Goal: Information Seeking & Learning: Learn about a topic

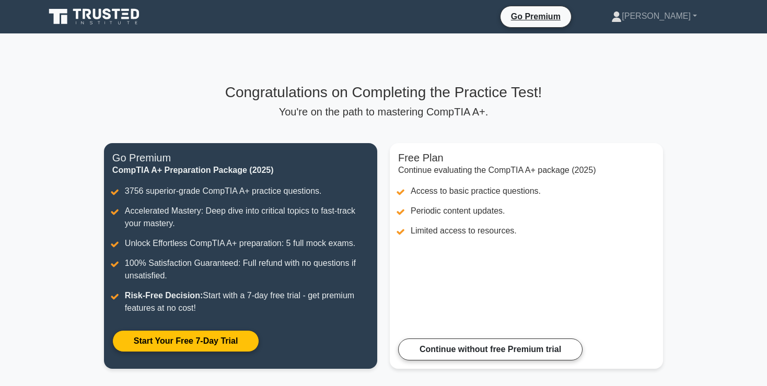
scroll to position [27, 0]
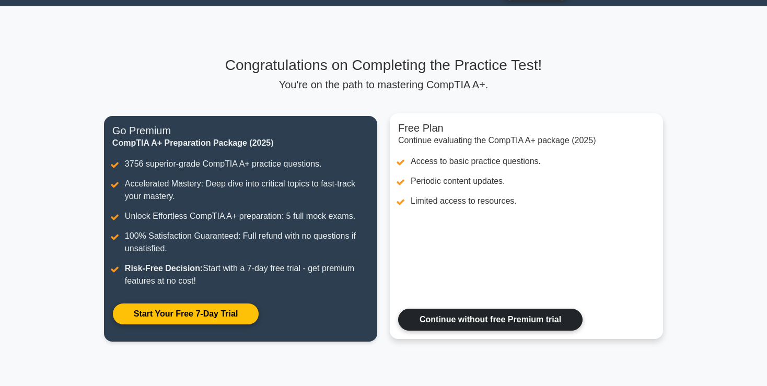
click at [488, 312] on link "Continue without free Premium trial" at bounding box center [490, 320] width 184 height 22
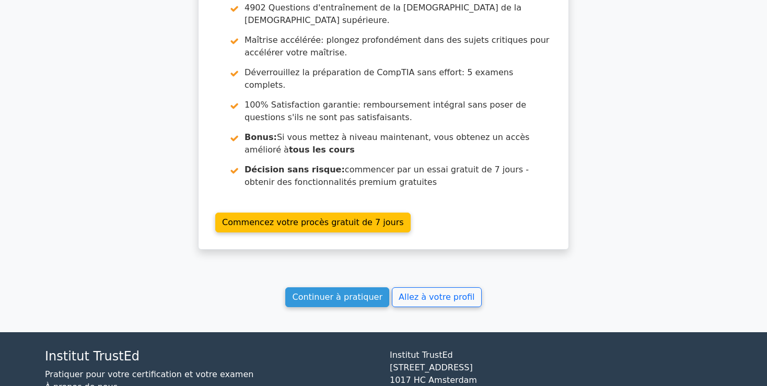
scroll to position [1672, 0]
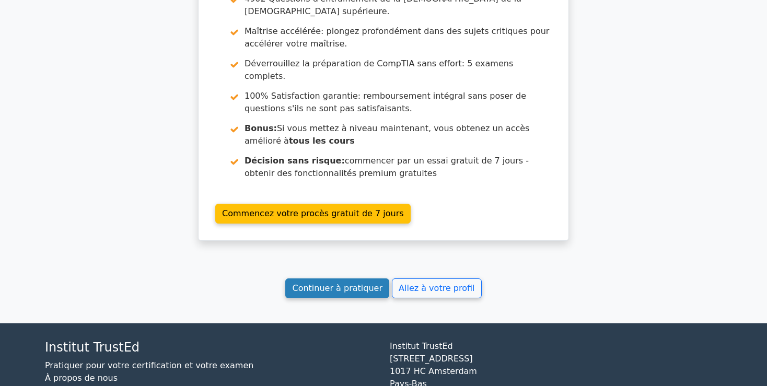
click at [353, 278] on link "Continuer à pratiquer" at bounding box center [336, 288] width 103 height 20
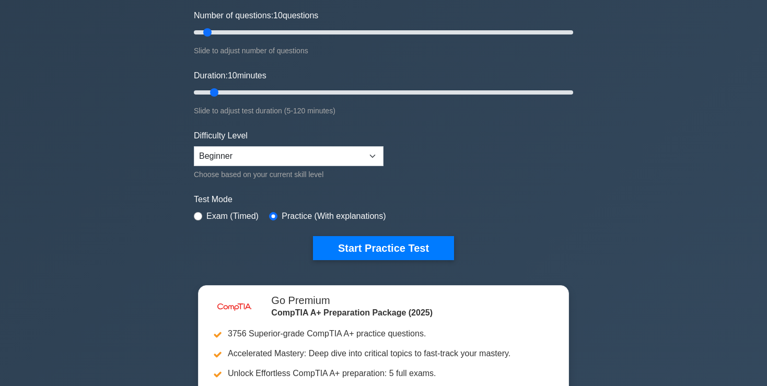
scroll to position [138, 0]
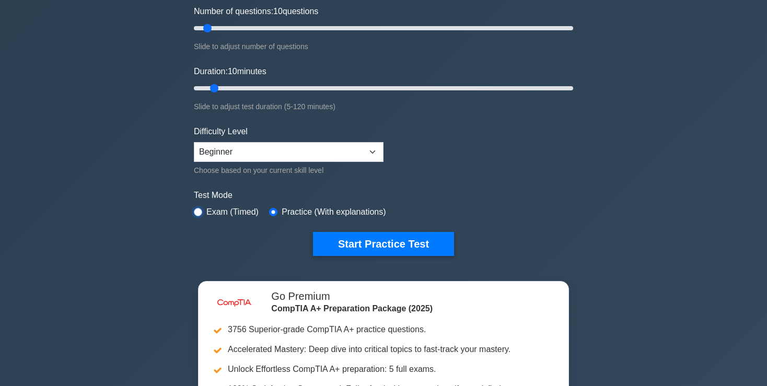
click at [202, 210] on input "radio" at bounding box center [198, 212] width 8 height 8
radio input "true"
click at [194, 142] on select "Beginner Intermediate Expert" at bounding box center [289, 152] width 190 height 20
select select "intermediate"
click option "Intermediate" at bounding box center [0, 0] width 0 height 0
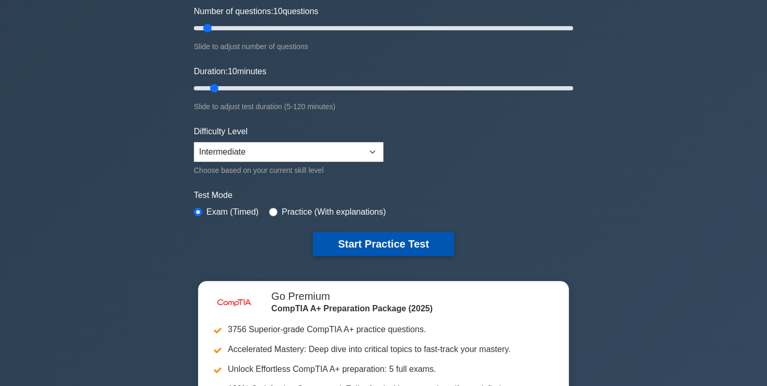
click at [355, 241] on button "Start Practice Test" at bounding box center [383, 244] width 141 height 24
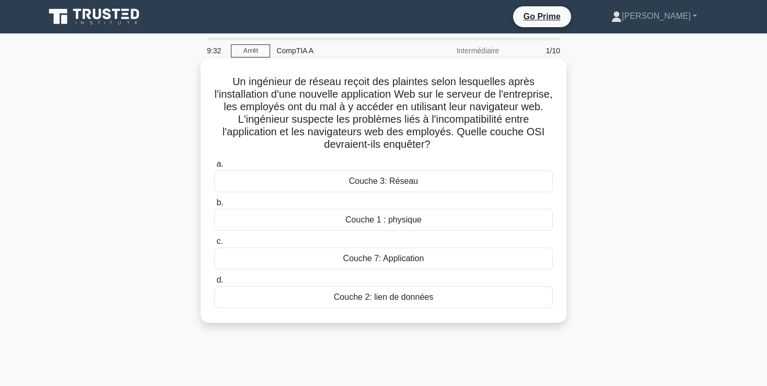
click at [393, 262] on div "Couche 7: Application" at bounding box center [383, 259] width 338 height 22
click at [214, 245] on input "c. Couche 7: Application" at bounding box center [214, 241] width 0 height 7
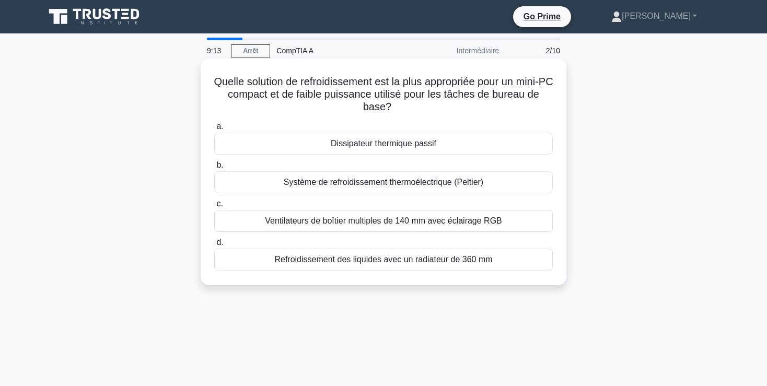
click at [396, 157] on div "a. Dissipateur thermique passif b. Système de refroidissement thermoélectrique …" at bounding box center [383, 195] width 351 height 155
click at [394, 146] on div "Dissipateur thermique passif" at bounding box center [383, 144] width 338 height 22
click at [214, 130] on input "a. Dissipateur thermique passif" at bounding box center [214, 126] width 0 height 7
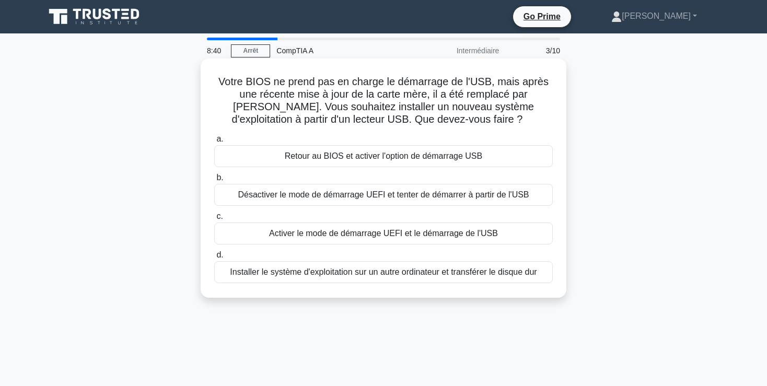
click at [316, 236] on div "Activer le mode de démarrage UEFI et le démarrage de l'USB" at bounding box center [383, 233] width 338 height 22
click at [214, 220] on input "c. Activer le mode de démarrage UEFI et le démarrage de l'USB" at bounding box center [214, 216] width 0 height 7
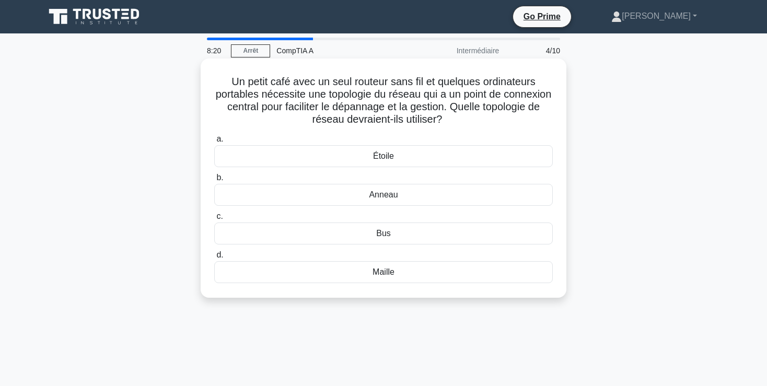
click at [396, 154] on div "Étoile" at bounding box center [383, 156] width 338 height 22
click at [214, 143] on input "a. Étoile" at bounding box center [214, 139] width 0 height 7
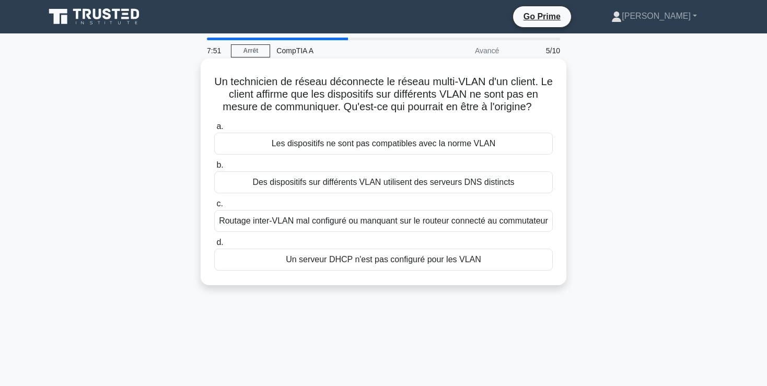
click at [359, 271] on div "Un serveur DHCP n'est pas configuré pour les VLAN" at bounding box center [383, 260] width 338 height 22
click at [214, 246] on input "d. Un serveur DHCP n'est pas configuré pour les VLAN" at bounding box center [214, 242] width 0 height 7
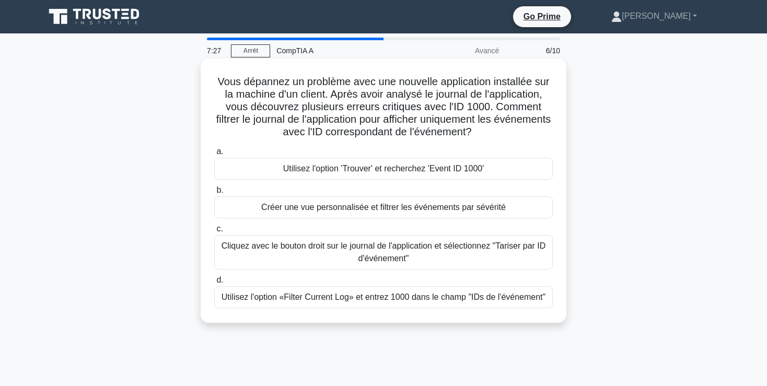
click at [370, 211] on div "Créer une vue personnalisée et filtrer les événements par sévérité" at bounding box center [383, 207] width 338 height 22
click at [214, 194] on input "b. Créer une vue personnalisée et filtrer les événements par sévérité" at bounding box center [214, 190] width 0 height 7
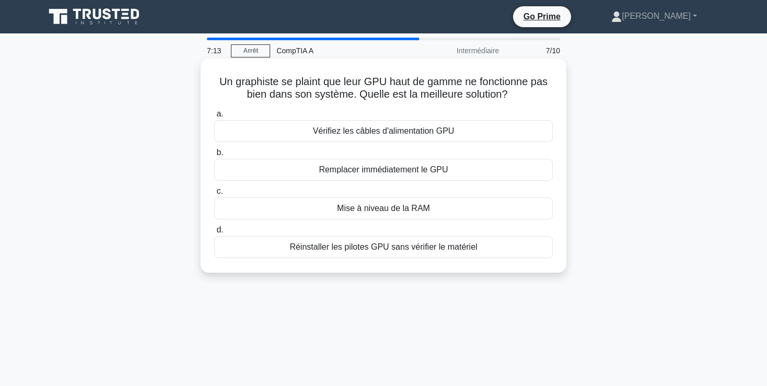
click at [360, 136] on div "Vérifiez les câbles d'alimentation GPU" at bounding box center [383, 131] width 338 height 22
click at [214, 118] on input "a. Vérifiez les câbles d'alimentation GPU" at bounding box center [214, 114] width 0 height 7
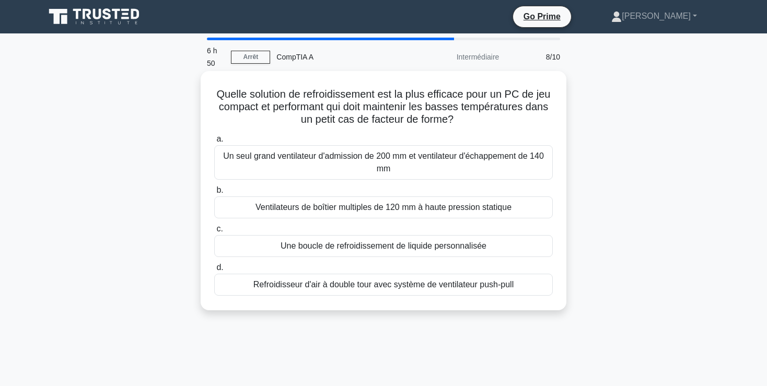
click at [315, 287] on div "Refroidisseur d'air à double tour avec système de ventilateur push-pull" at bounding box center [383, 285] width 338 height 22
click at [214, 271] on input "d. Refroidisseur d'air à double tour avec système de ventilateur push-pull" at bounding box center [214, 267] width 0 height 7
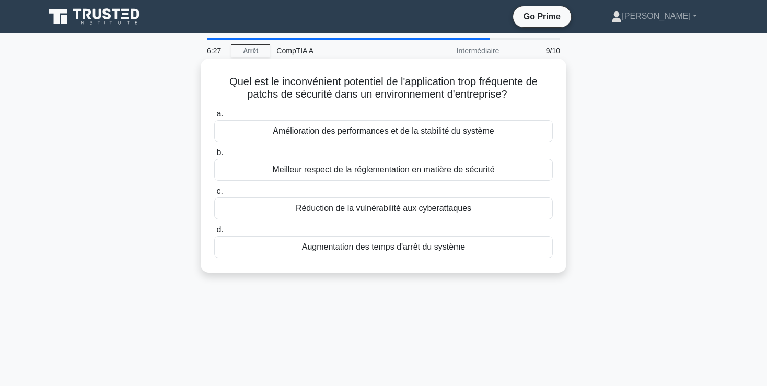
click at [335, 206] on div "Réduction de la vulnérabilité aux cyberattaques" at bounding box center [383, 208] width 338 height 22
click at [214, 195] on input "c. Réduction de la vulnérabilité aux cyberattaques" at bounding box center [214, 191] width 0 height 7
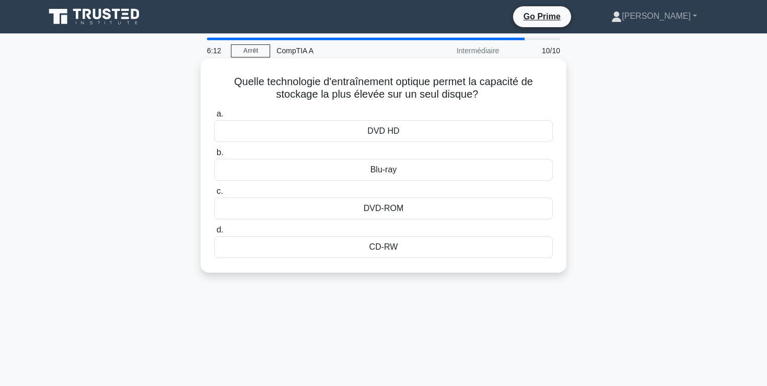
click at [383, 169] on div "Blu-ray" at bounding box center [383, 170] width 338 height 22
click at [214, 156] on input "b. Blu-ray" at bounding box center [214, 152] width 0 height 7
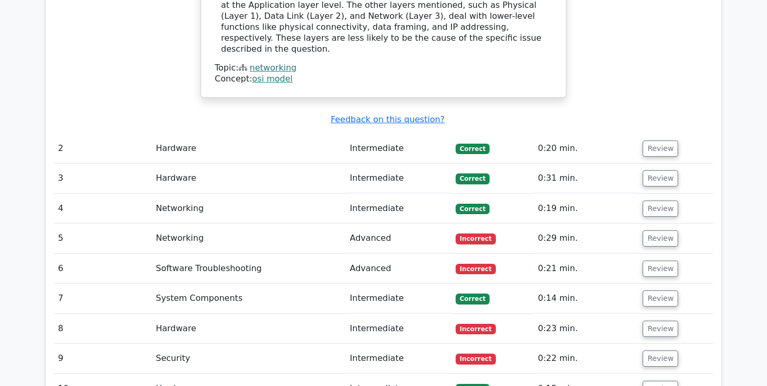
scroll to position [1213, 0]
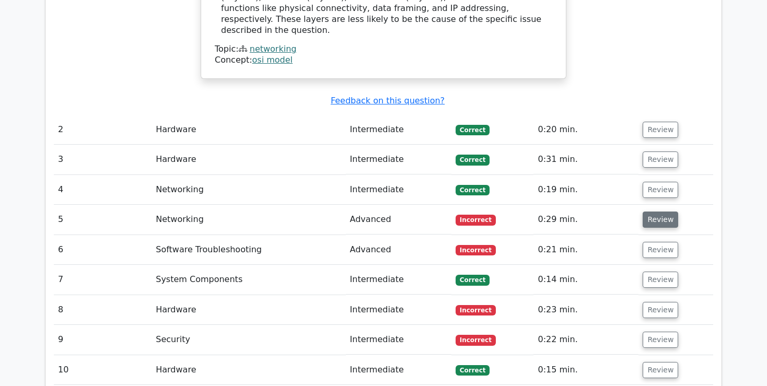
click at [662, 212] on button "Review" at bounding box center [660, 220] width 36 height 16
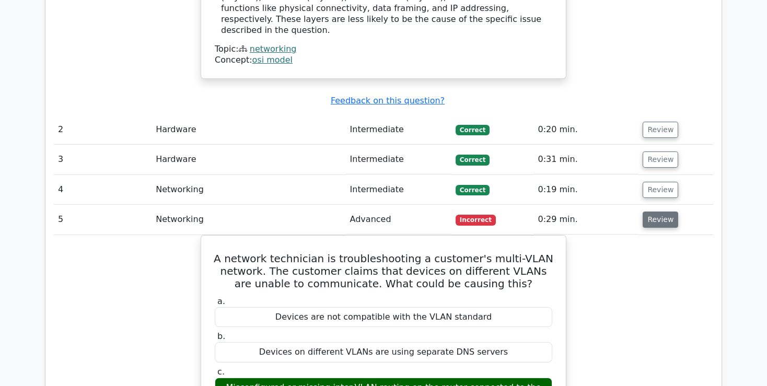
click at [656, 212] on button "Review" at bounding box center [660, 220] width 36 height 16
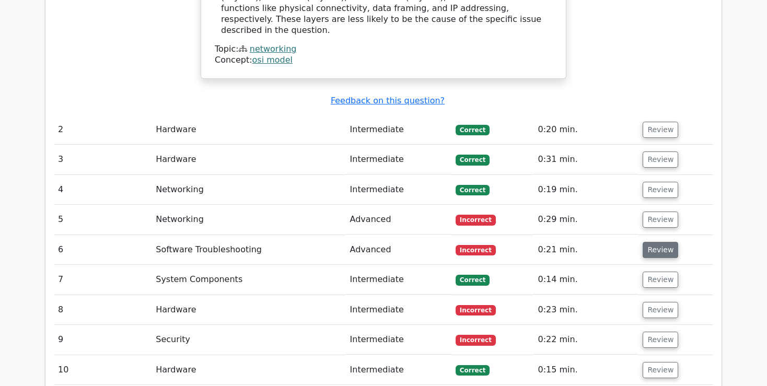
click at [666, 242] on button "Review" at bounding box center [660, 250] width 36 height 16
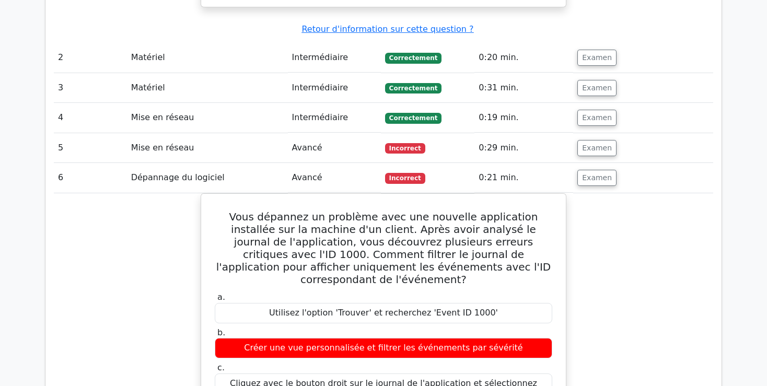
scroll to position [1319, 0]
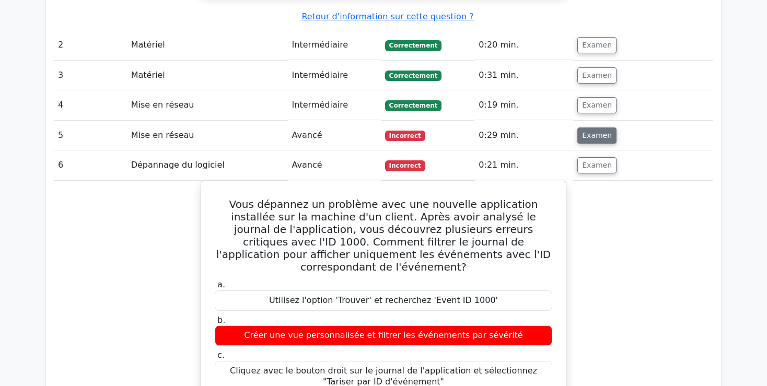
click at [603, 127] on button "Examen" at bounding box center [596, 135] width 39 height 16
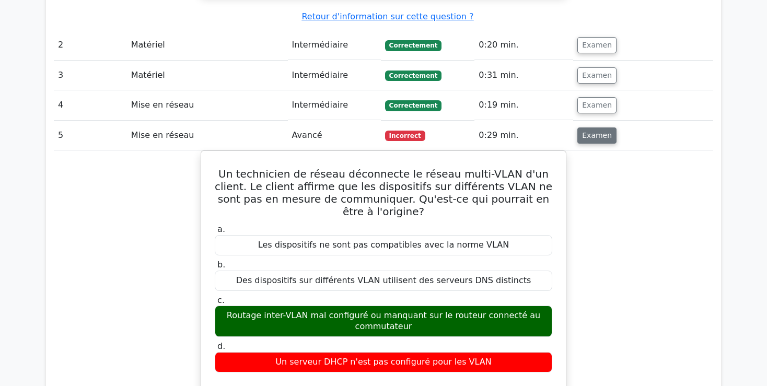
click at [590, 127] on button "Examen" at bounding box center [596, 135] width 39 height 16
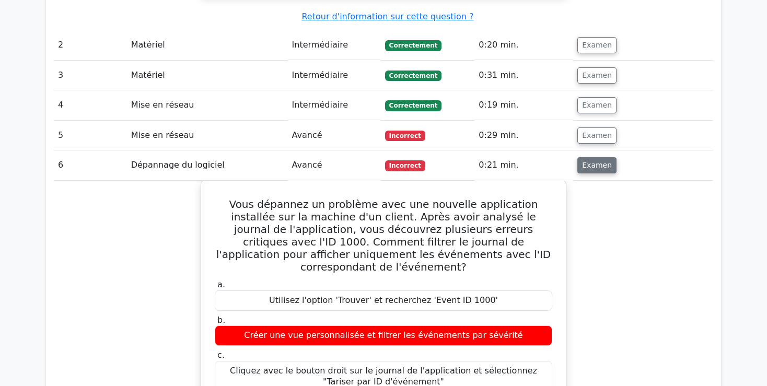
click at [599, 157] on button "Examen" at bounding box center [596, 165] width 39 height 16
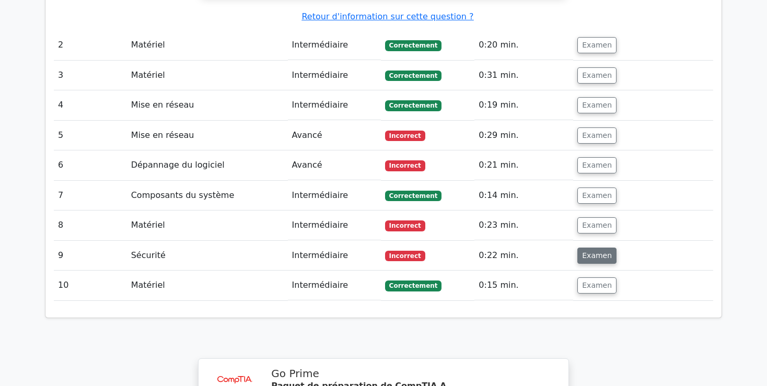
click at [594, 248] on button "Examen" at bounding box center [596, 256] width 39 height 16
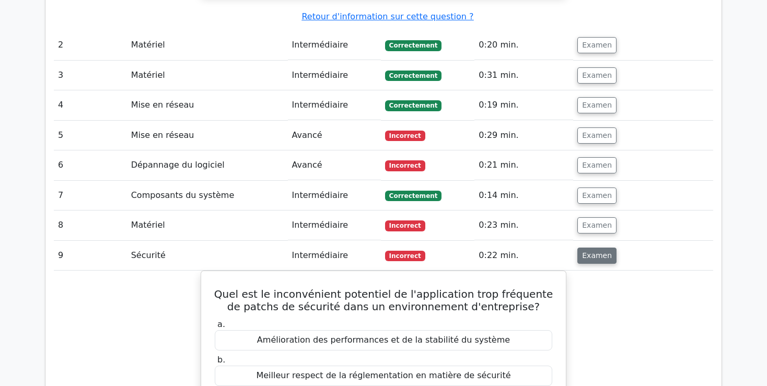
click at [599, 248] on button "Examen" at bounding box center [596, 256] width 39 height 16
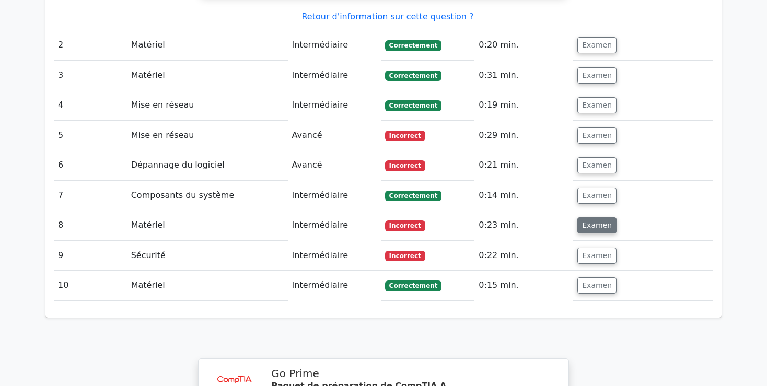
click at [603, 217] on button "Examen" at bounding box center [596, 225] width 39 height 16
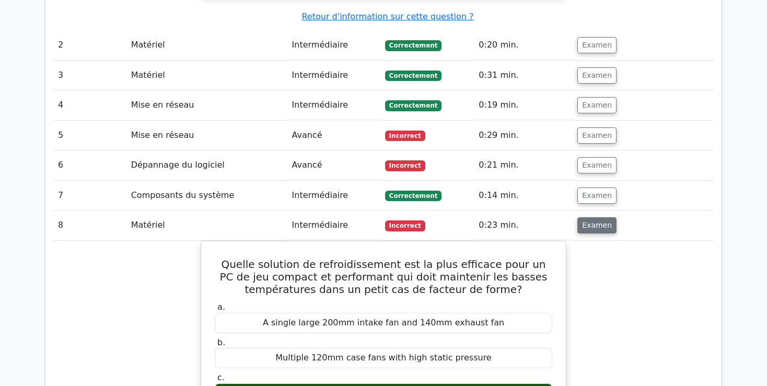
click at [603, 217] on button "Examen" at bounding box center [596, 225] width 39 height 16
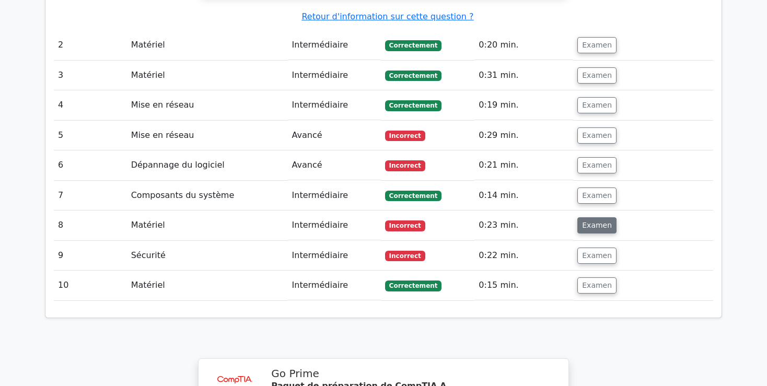
click at [605, 217] on button "Examen" at bounding box center [596, 225] width 39 height 16
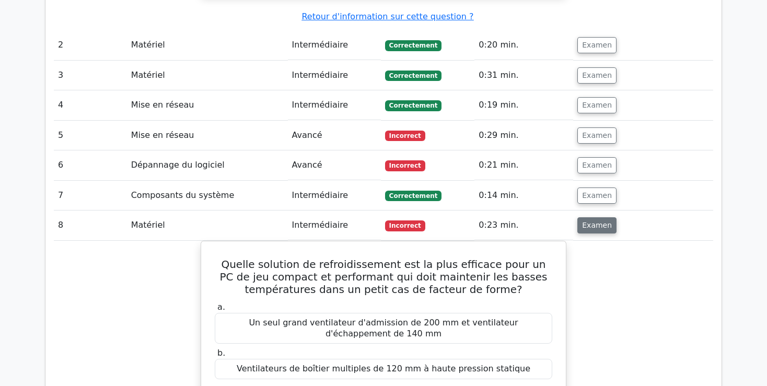
click at [605, 217] on button "Examen" at bounding box center [596, 225] width 39 height 16
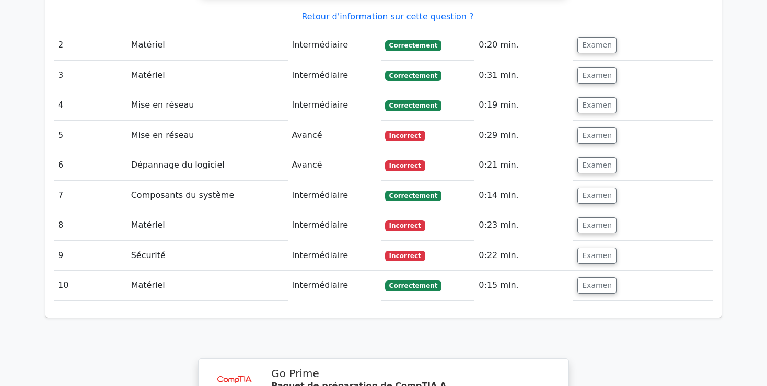
click at [294, 90] on td "Intermédiaire" at bounding box center [334, 105] width 93 height 30
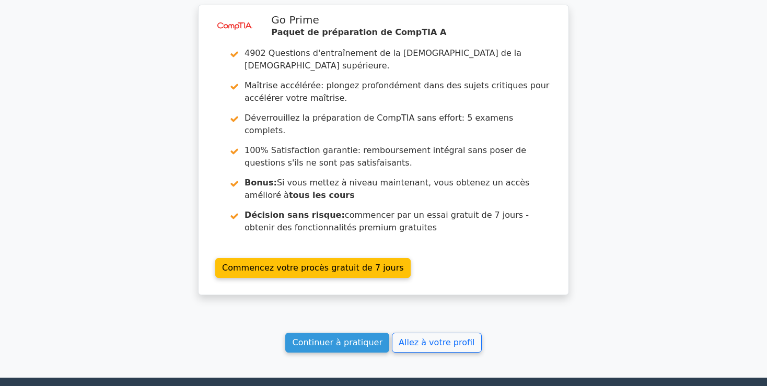
scroll to position [1705, 0]
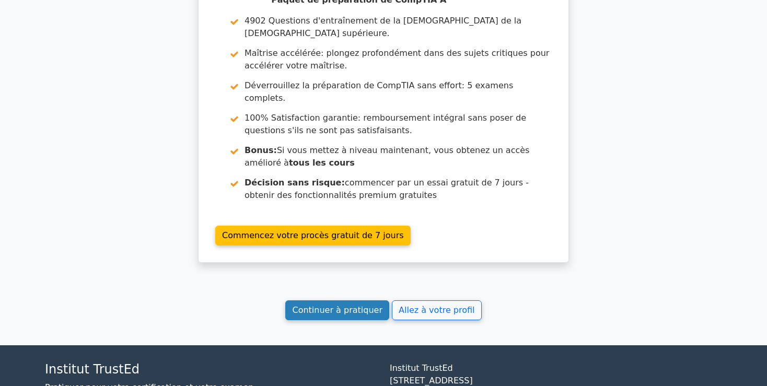
click at [321, 300] on link "Continuer à pratiquer" at bounding box center [336, 310] width 103 height 20
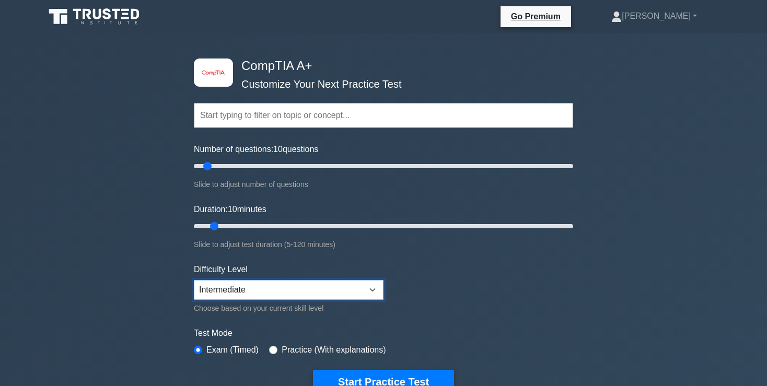
click at [194, 280] on select "Beginner Intermediate Expert" at bounding box center [289, 290] width 190 height 20
click option "Intermediate" at bounding box center [0, 0] width 0 height 0
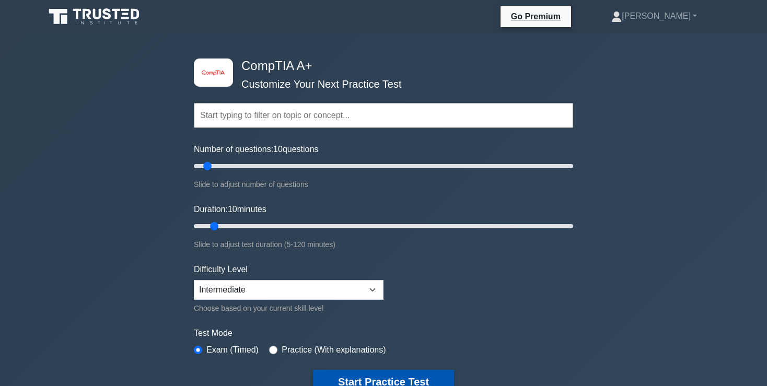
click at [373, 373] on button "Start Practice Test" at bounding box center [383, 382] width 141 height 24
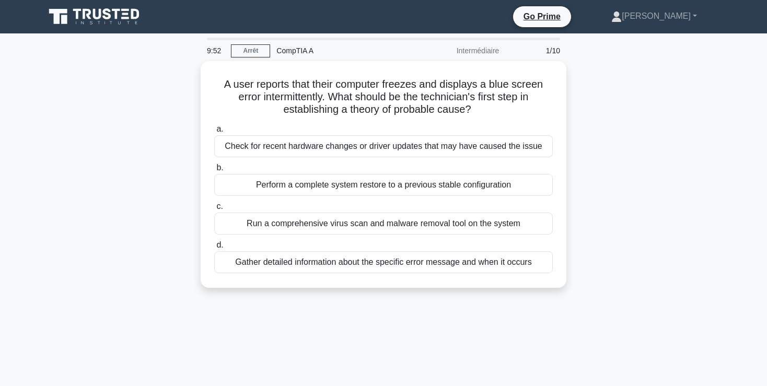
click at [578, 111] on div "A user reports that their computer freezes and displays a blue screen error int…" at bounding box center [383, 180] width 689 height 239
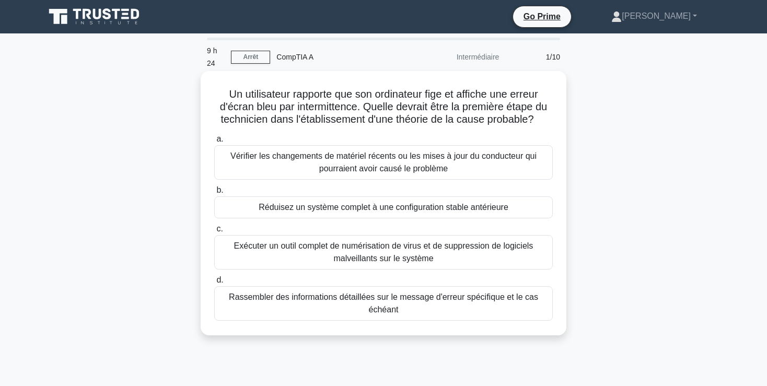
click at [350, 298] on div "Rassembler des informations détaillées sur le message d'erreur spécifique et le…" at bounding box center [383, 303] width 338 height 34
click at [214, 284] on input "d. Rassembler des informations détaillées sur le message d'erreur spécifique et…" at bounding box center [214, 280] width 0 height 7
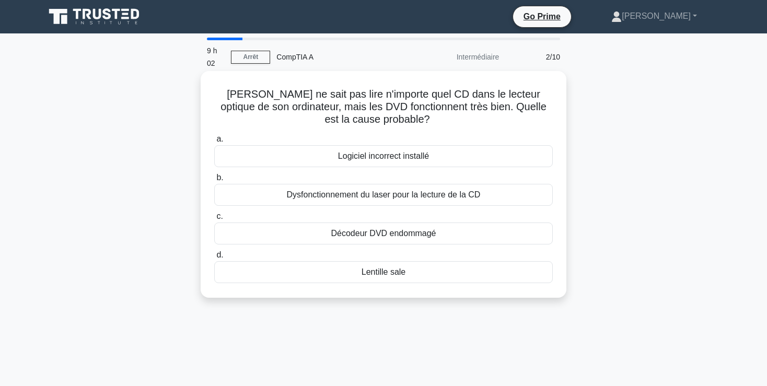
click at [415, 186] on div "Dysfonctionnement du laser pour la lecture de la CD" at bounding box center [383, 195] width 338 height 22
click at [214, 181] on input "b. Dysfonctionnement du laser pour la lecture de la CD" at bounding box center [214, 177] width 0 height 7
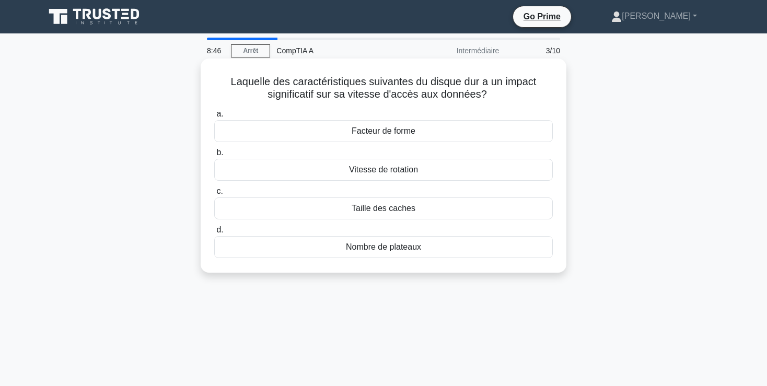
click at [365, 171] on div "Vitesse de rotation" at bounding box center [383, 170] width 338 height 22
click at [214, 156] on input "b. Vitesse de rotation" at bounding box center [214, 152] width 0 height 7
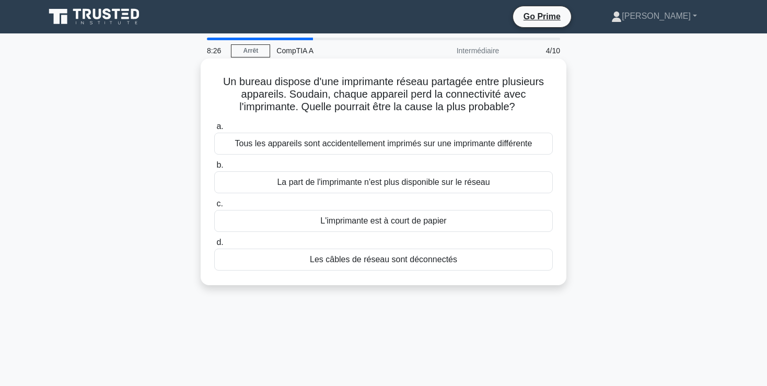
click at [382, 262] on div "Les câbles de réseau sont déconnectés" at bounding box center [383, 260] width 338 height 22
click at [214, 246] on input "d. Les câbles de réseau sont déconnectés" at bounding box center [214, 242] width 0 height 7
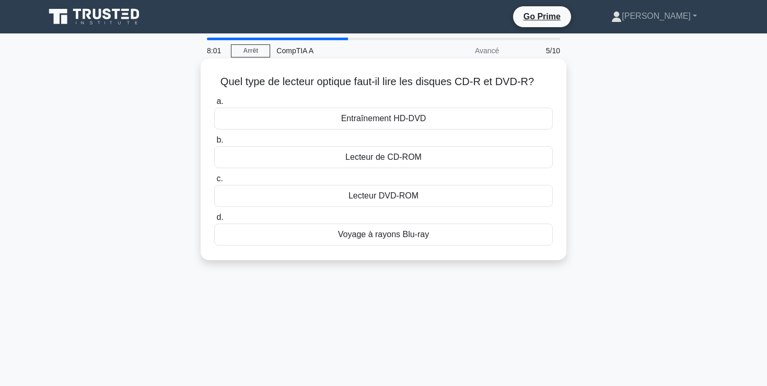
click at [335, 197] on div "Lecteur DVD-ROM" at bounding box center [383, 196] width 338 height 22
click at [214, 182] on input "c. Lecteur DVD-ROM" at bounding box center [214, 178] width 0 height 7
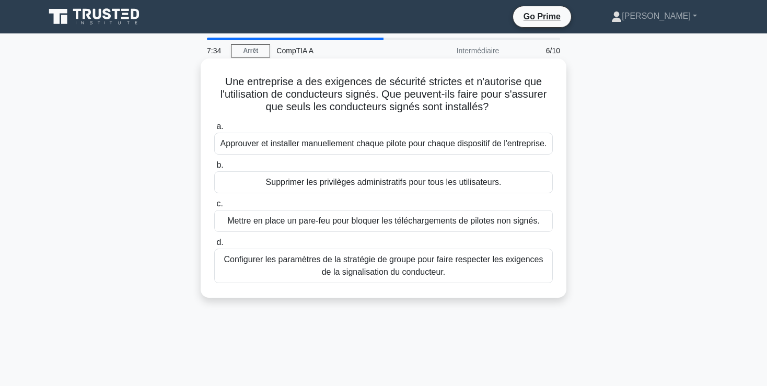
click at [317, 220] on div "Mettre en place un pare-feu pour bloquer les téléchargements de pilotes non sig…" at bounding box center [383, 221] width 338 height 22
click at [214, 207] on input "c. Mettre en place un pare-feu pour bloquer les téléchargements de pilotes non …" at bounding box center [214, 204] width 0 height 7
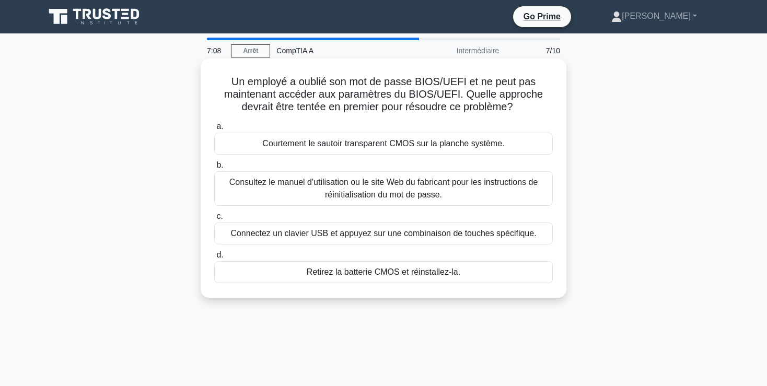
click at [362, 187] on div "Consultez le manuel d'utilisation ou le site Web du fabricant pour les instruct…" at bounding box center [383, 188] width 338 height 34
click at [214, 169] on input "b. Consultez le manuel d'utilisation ou le site Web du fabricant pour les instr…" at bounding box center [214, 165] width 0 height 7
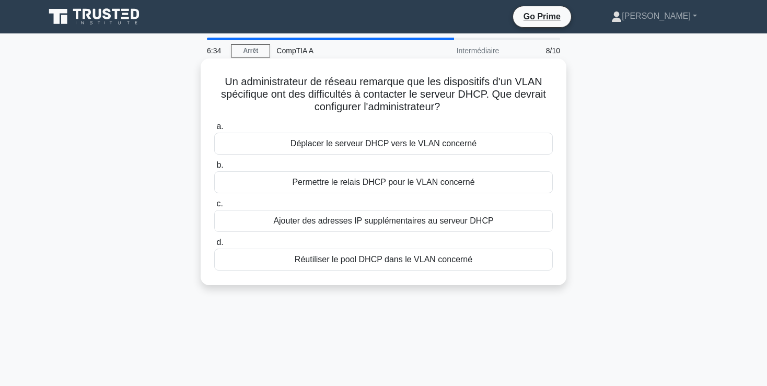
click at [370, 221] on div "Ajouter des adresses IP supplémentaires au serveur DHCP" at bounding box center [383, 221] width 338 height 22
click at [214, 207] on input "c. Ajouter des adresses IP supplémentaires au serveur DHCP" at bounding box center [214, 204] width 0 height 7
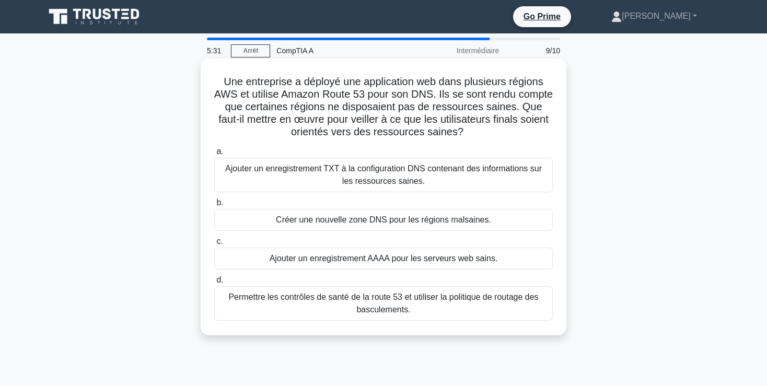
click at [363, 220] on div "Créer une nouvelle zone DNS pour les régions malsaines." at bounding box center [383, 220] width 338 height 22
click at [214, 206] on input "b. Créer une nouvelle zone DNS pour les régions malsaines." at bounding box center [214, 203] width 0 height 7
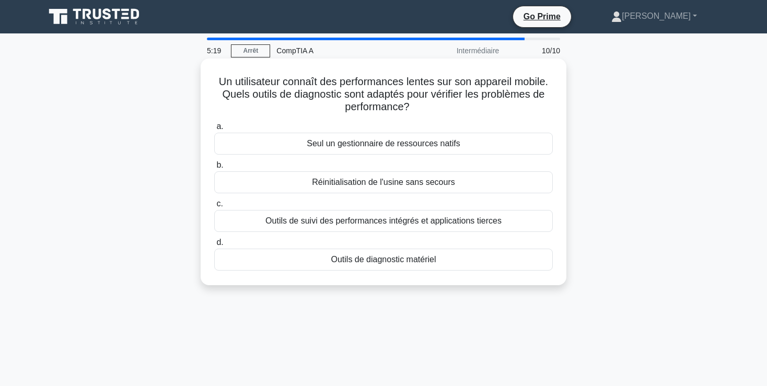
click at [363, 220] on div "Outils de suivi des performances intégrés et applications tierces" at bounding box center [383, 221] width 338 height 22
click at [214, 207] on input "c. Outils de suivi des performances intégrés et applications tierces" at bounding box center [214, 204] width 0 height 7
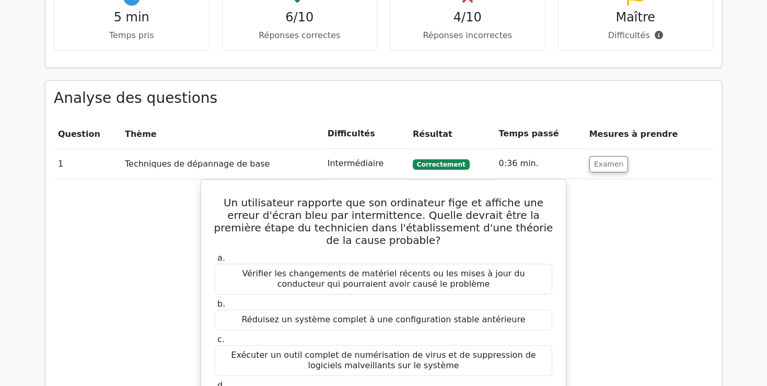
scroll to position [877, 0]
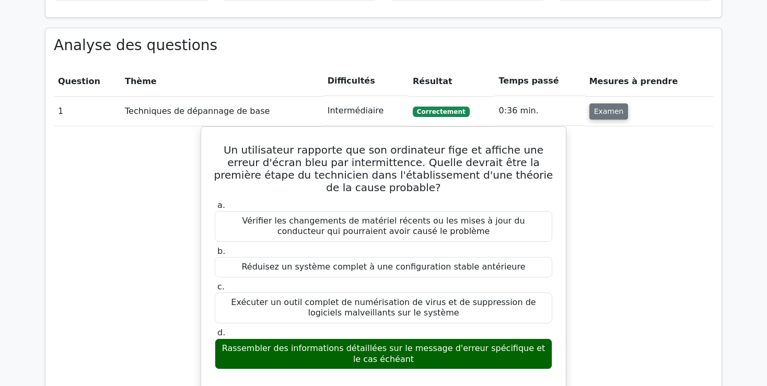
click at [620, 103] on button "Examen" at bounding box center [608, 111] width 39 height 16
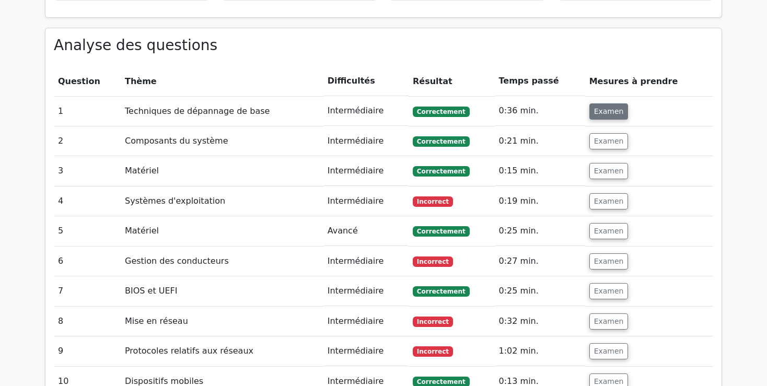
scroll to position [905, 0]
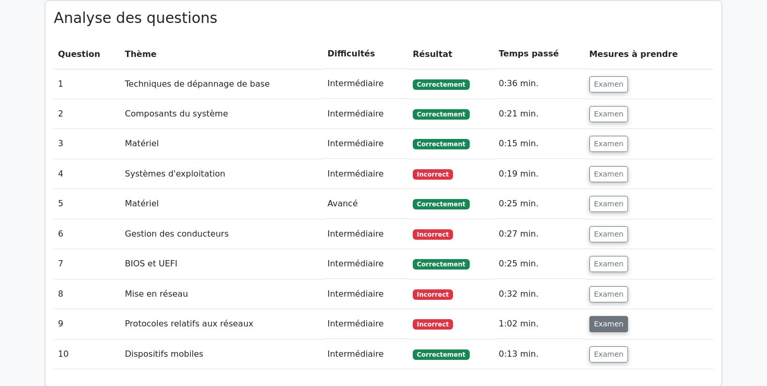
click at [615, 316] on button "Examen" at bounding box center [608, 324] width 39 height 16
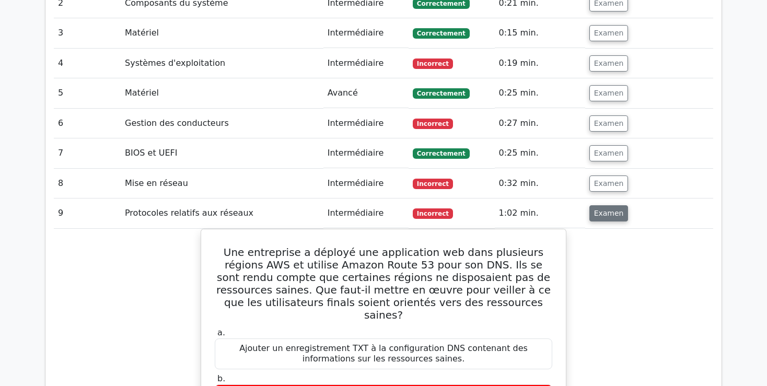
scroll to position [932, 0]
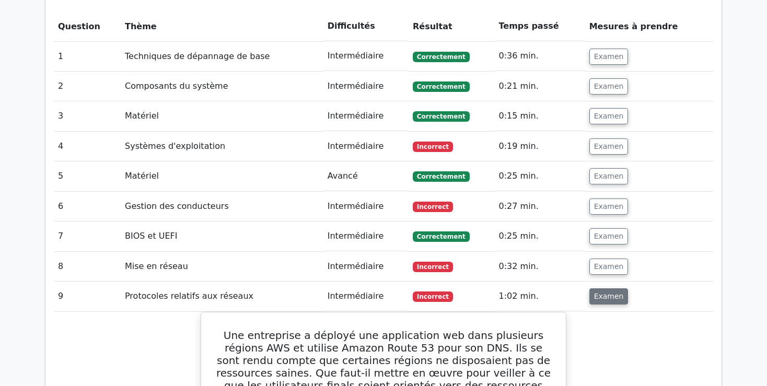
click at [619, 288] on button "Examen" at bounding box center [608, 296] width 39 height 16
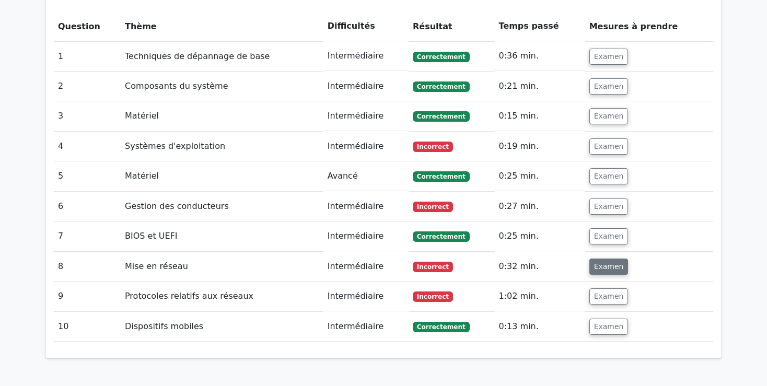
click at [611, 259] on button "Examen" at bounding box center [608, 267] width 39 height 16
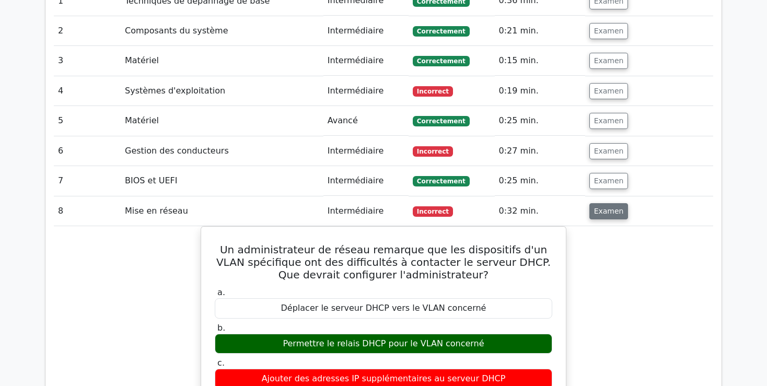
scroll to position [960, 0]
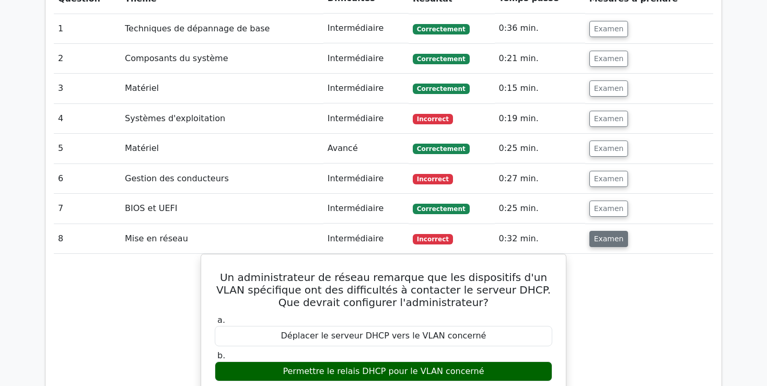
click at [619, 231] on button "Examen" at bounding box center [608, 239] width 39 height 16
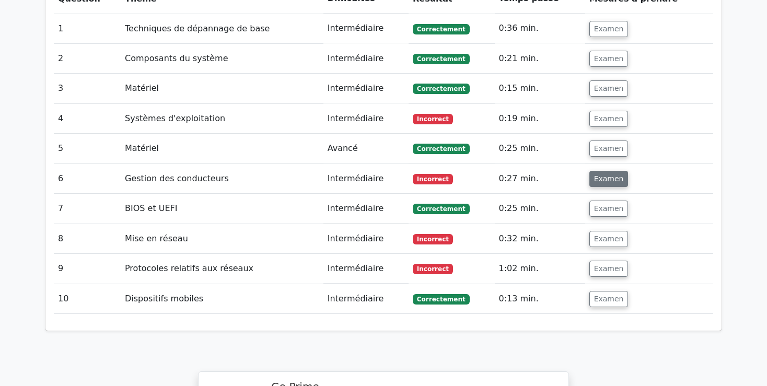
click at [609, 171] on button "Examen" at bounding box center [608, 179] width 39 height 16
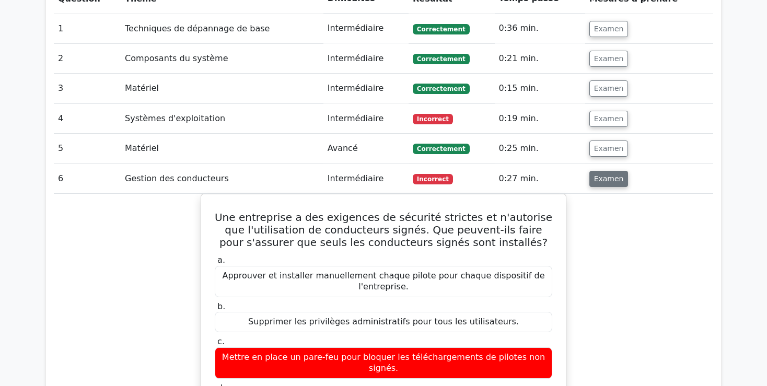
click at [607, 171] on button "Examen" at bounding box center [608, 179] width 39 height 16
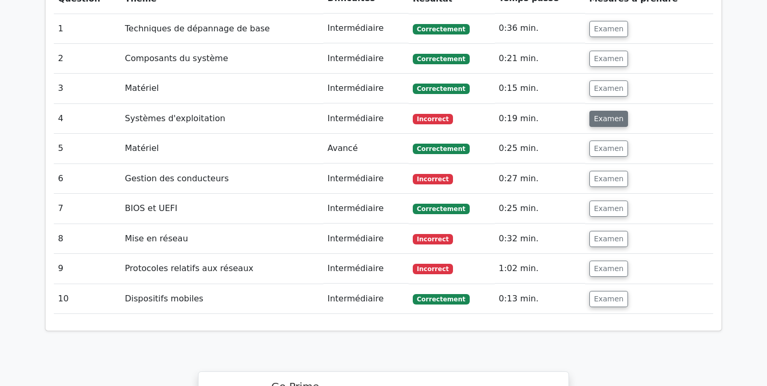
click at [608, 111] on button "Examen" at bounding box center [608, 119] width 39 height 16
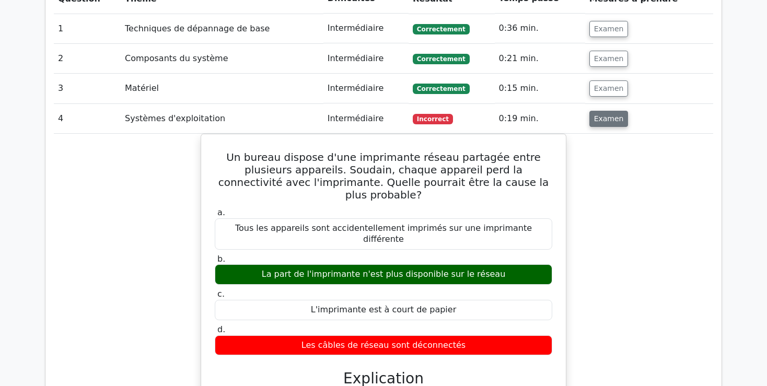
click at [608, 111] on button "Examen" at bounding box center [608, 119] width 39 height 16
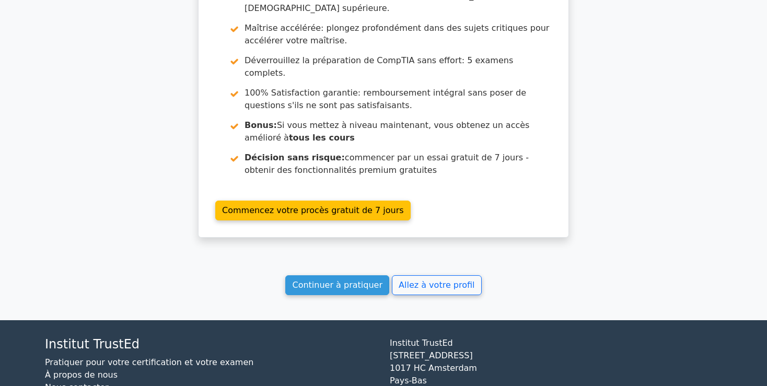
scroll to position [1386, 0]
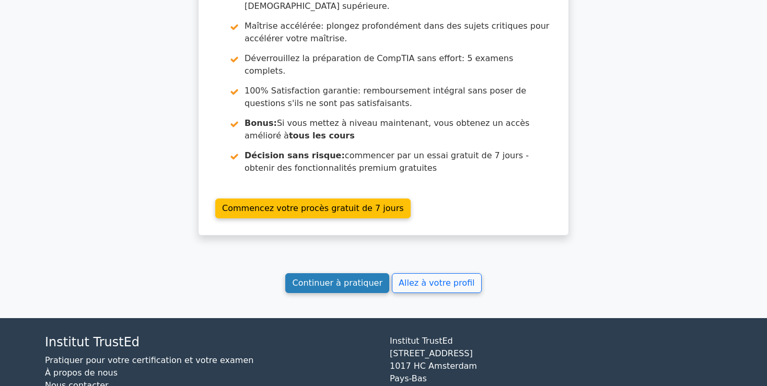
click at [358, 273] on link "Continuer à pratiquer" at bounding box center [336, 283] width 103 height 20
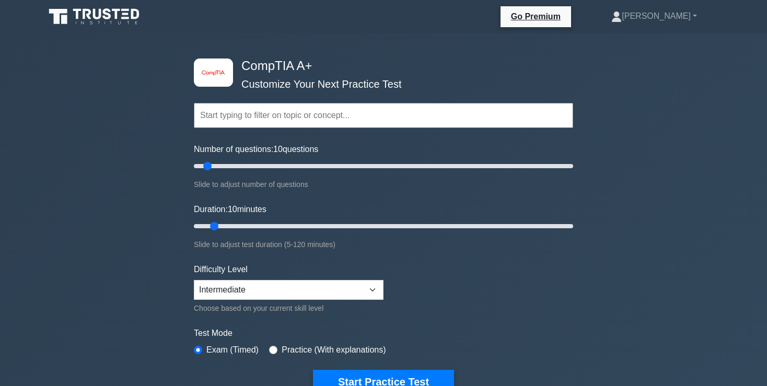
scroll to position [735, 0]
